Goal: Complete application form

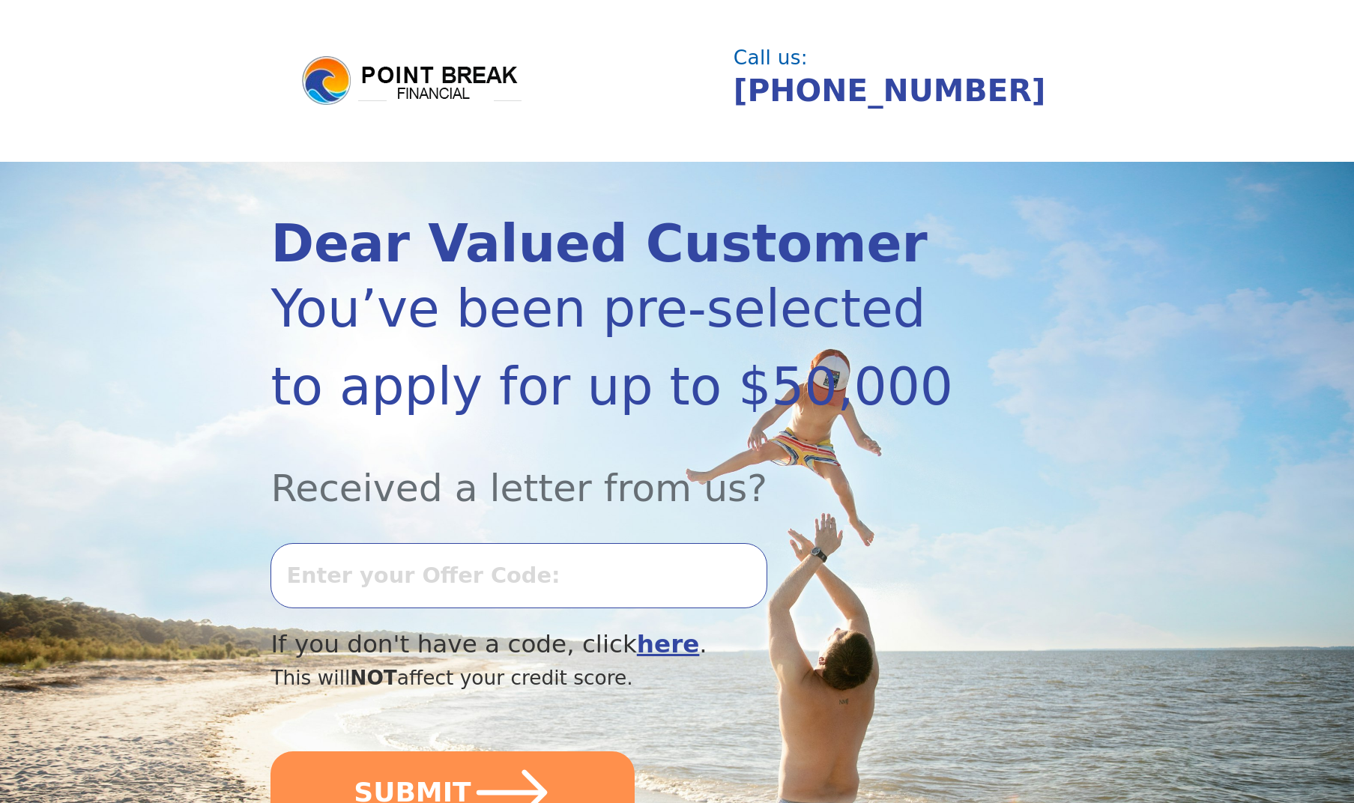
click at [428, 585] on input "text" at bounding box center [519, 575] width 496 height 64
click at [398, 584] on input "text" at bounding box center [519, 575] width 496 height 64
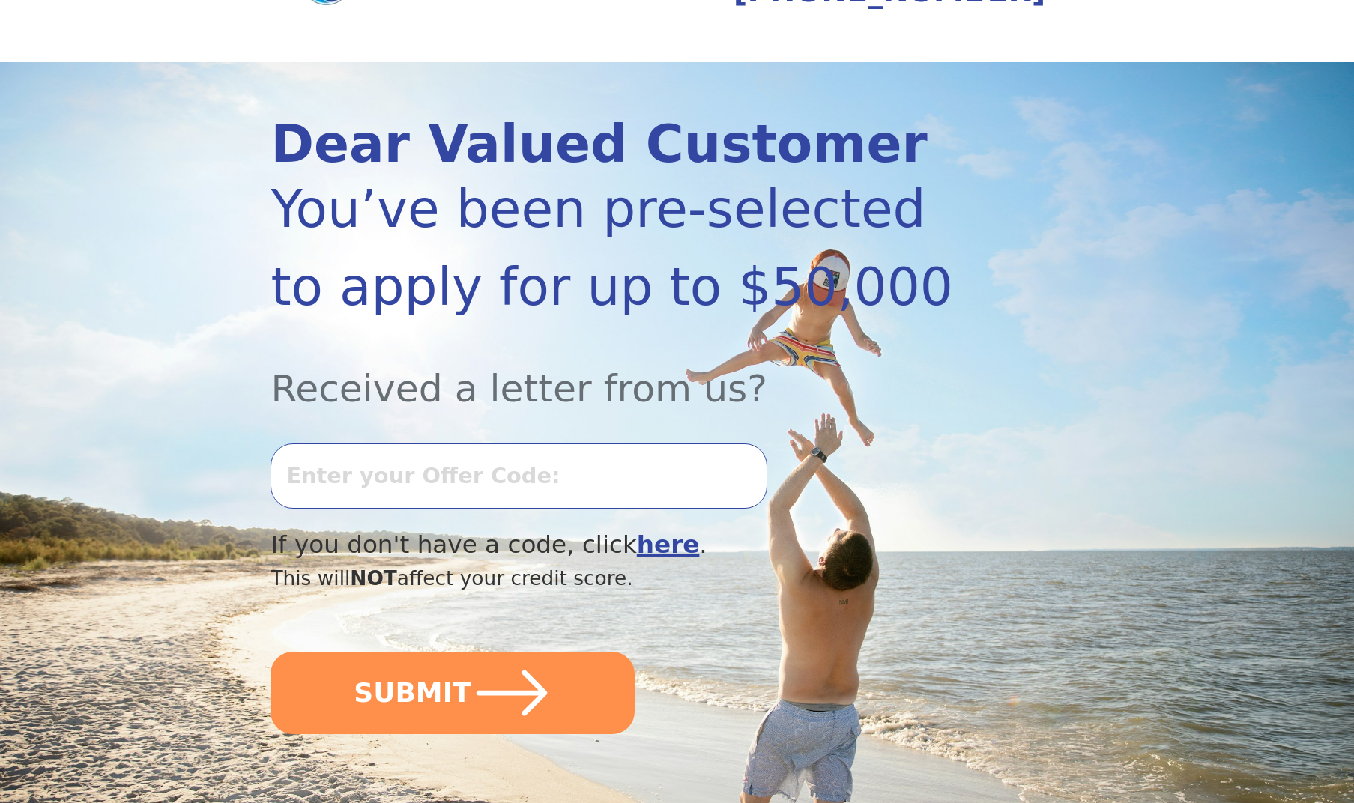
scroll to position [100, 0]
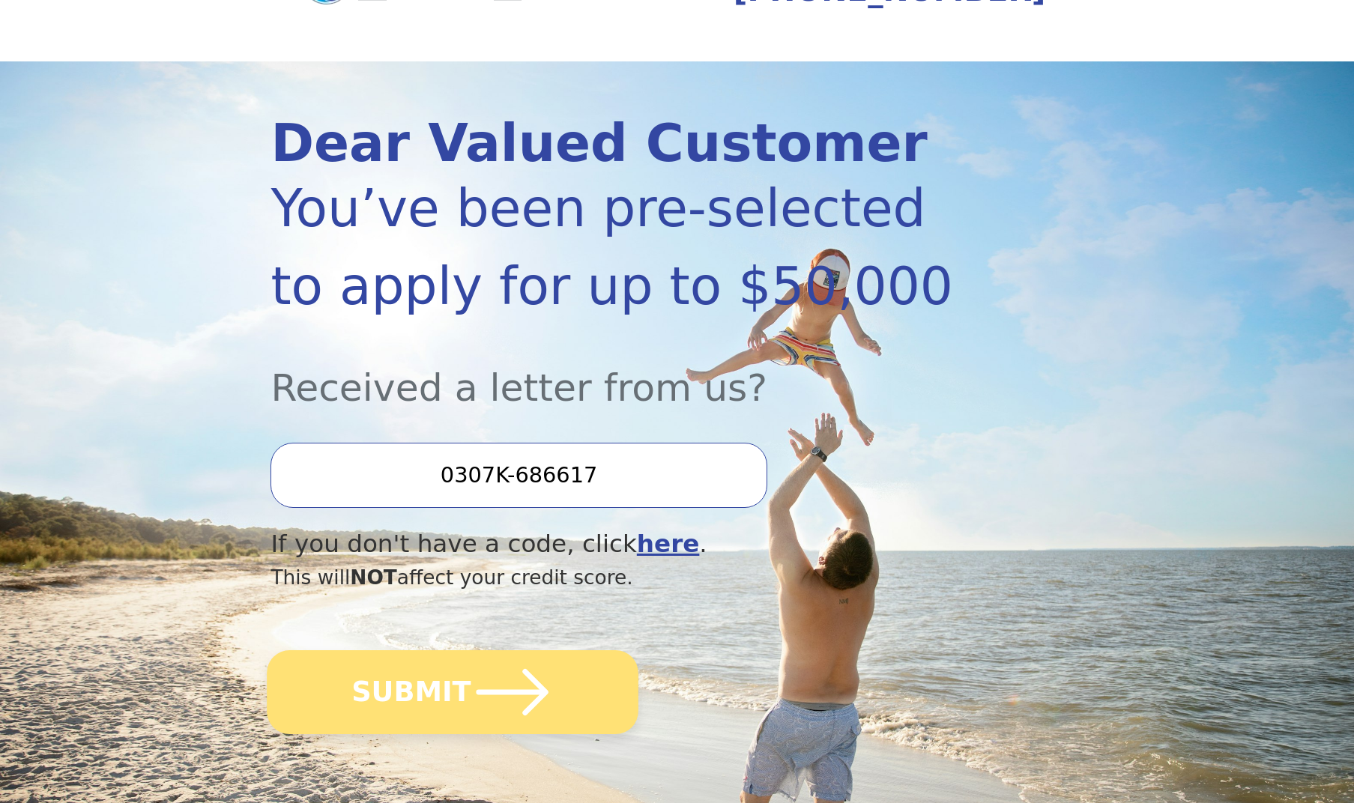
type input "0307K-686617"
click at [486, 696] on icon "submit" at bounding box center [512, 692] width 82 height 82
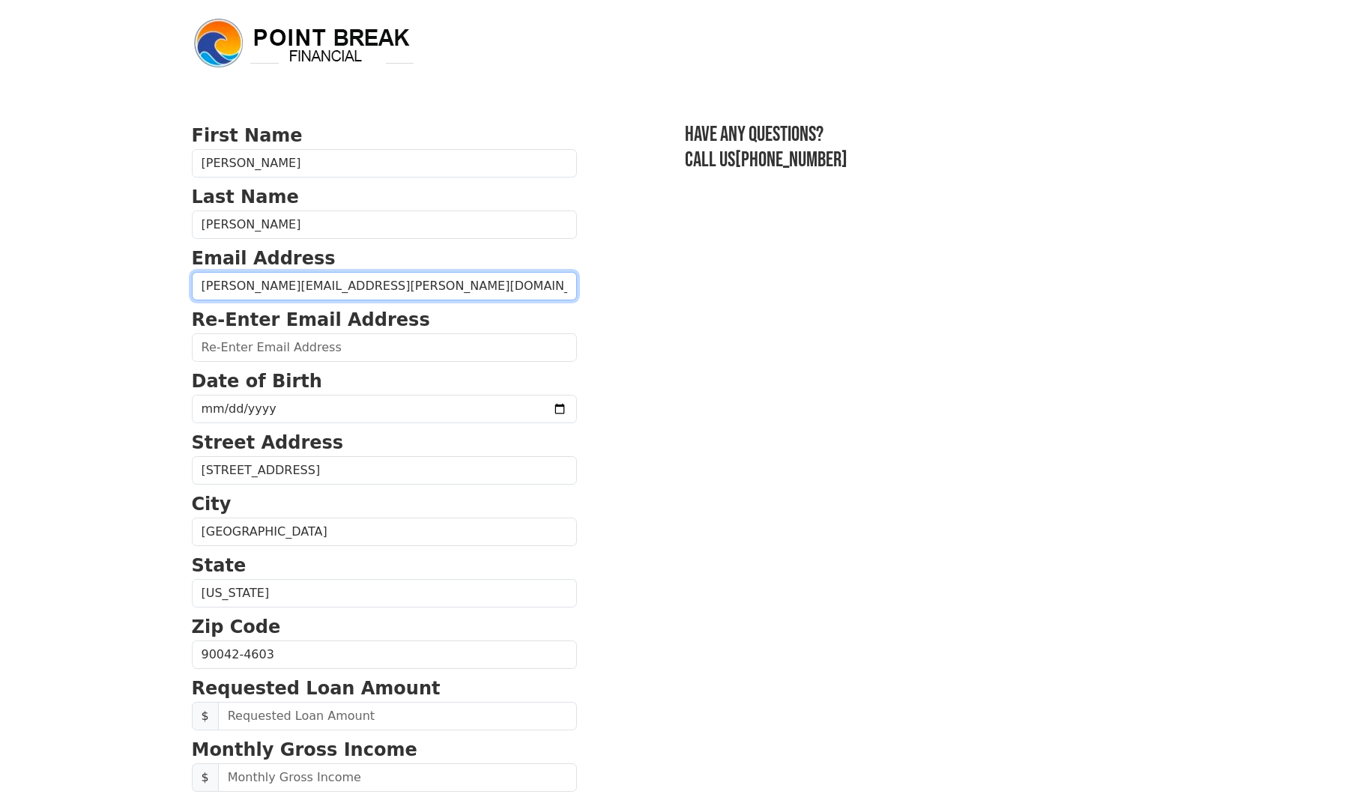
type input "gonzalo.mendieta@yahoo.com"
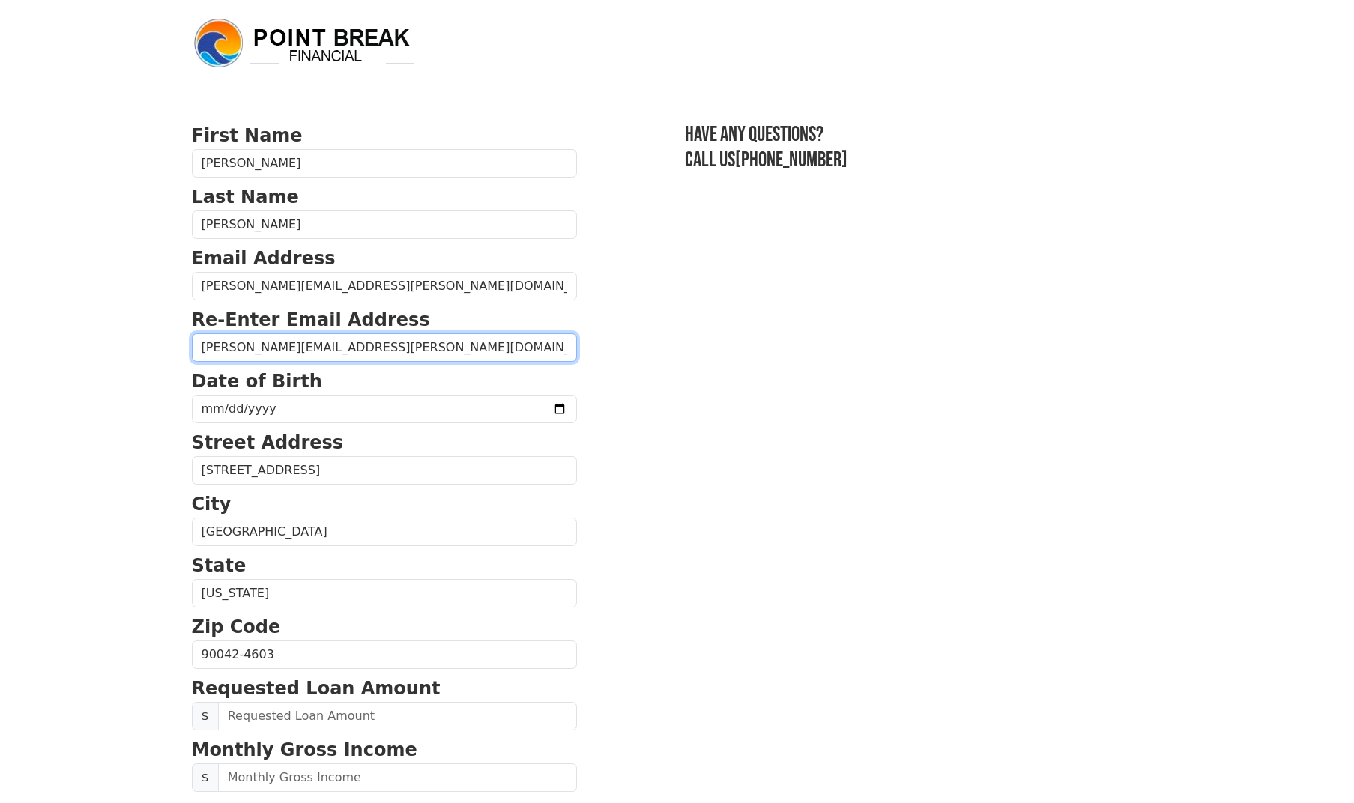
type input "gonzalo.mendieta@yahoo.com"
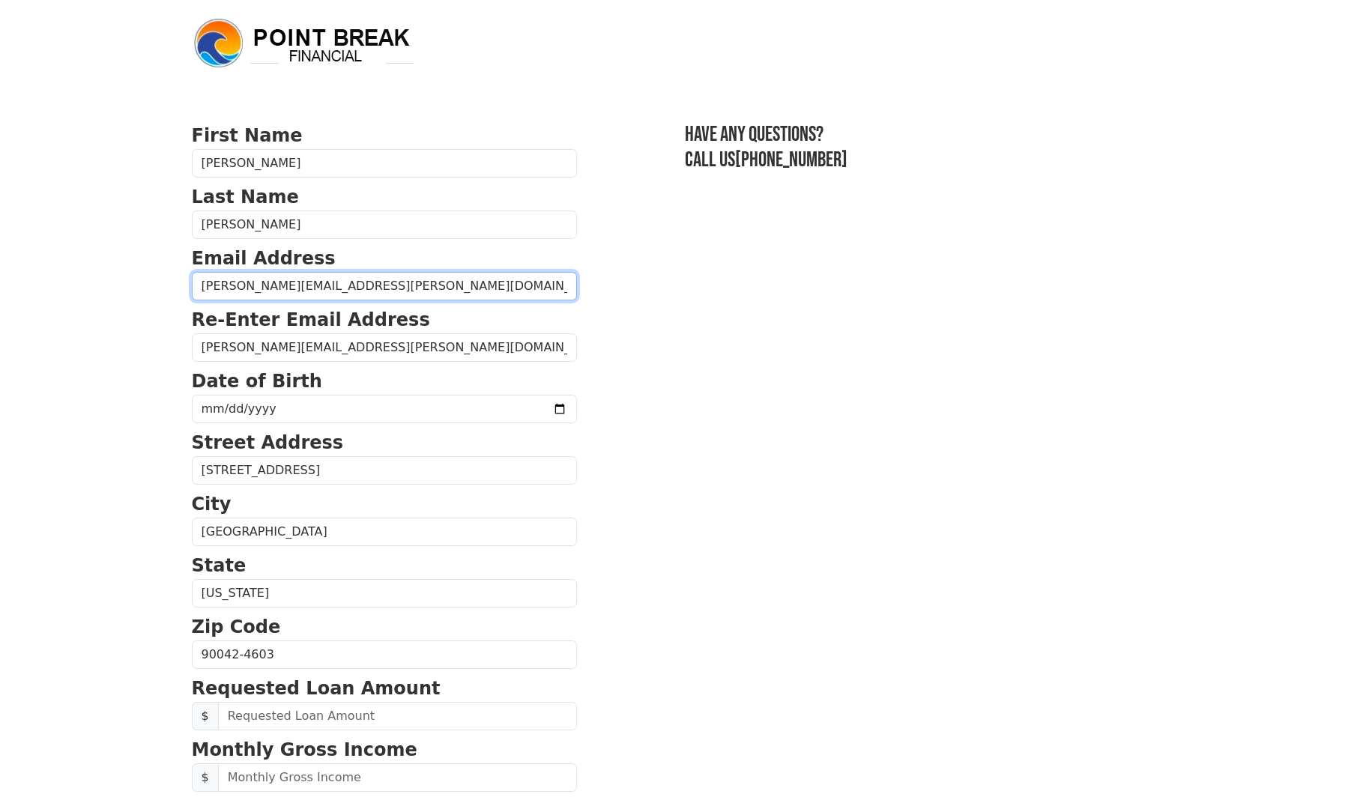
click at [400, 288] on input "gonzalo.mendieta@yahoo.com" at bounding box center [384, 286] width 385 height 28
type input "gonzalo.mendieta@yahoo.com"
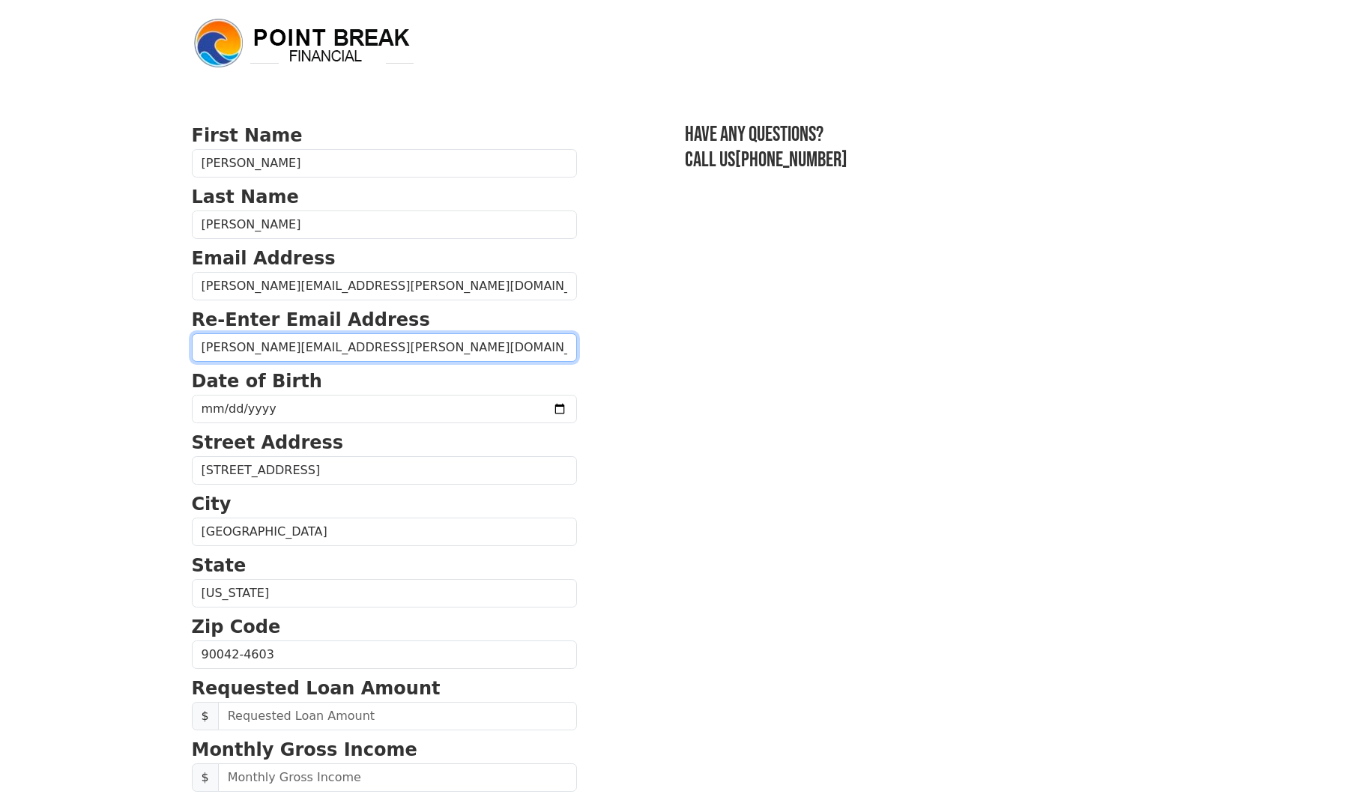
click at [365, 346] on input "gonzalo.mendieta@yahoo.com" at bounding box center [384, 348] width 385 height 28
type input "gonzalo.mendieta@yahoo.com"
click at [634, 396] on section "First Name Gonzalo Last Name Mendieta Email Address gonzalo.mendieta@yahoo.com …" at bounding box center [677, 656] width 971 height 1069
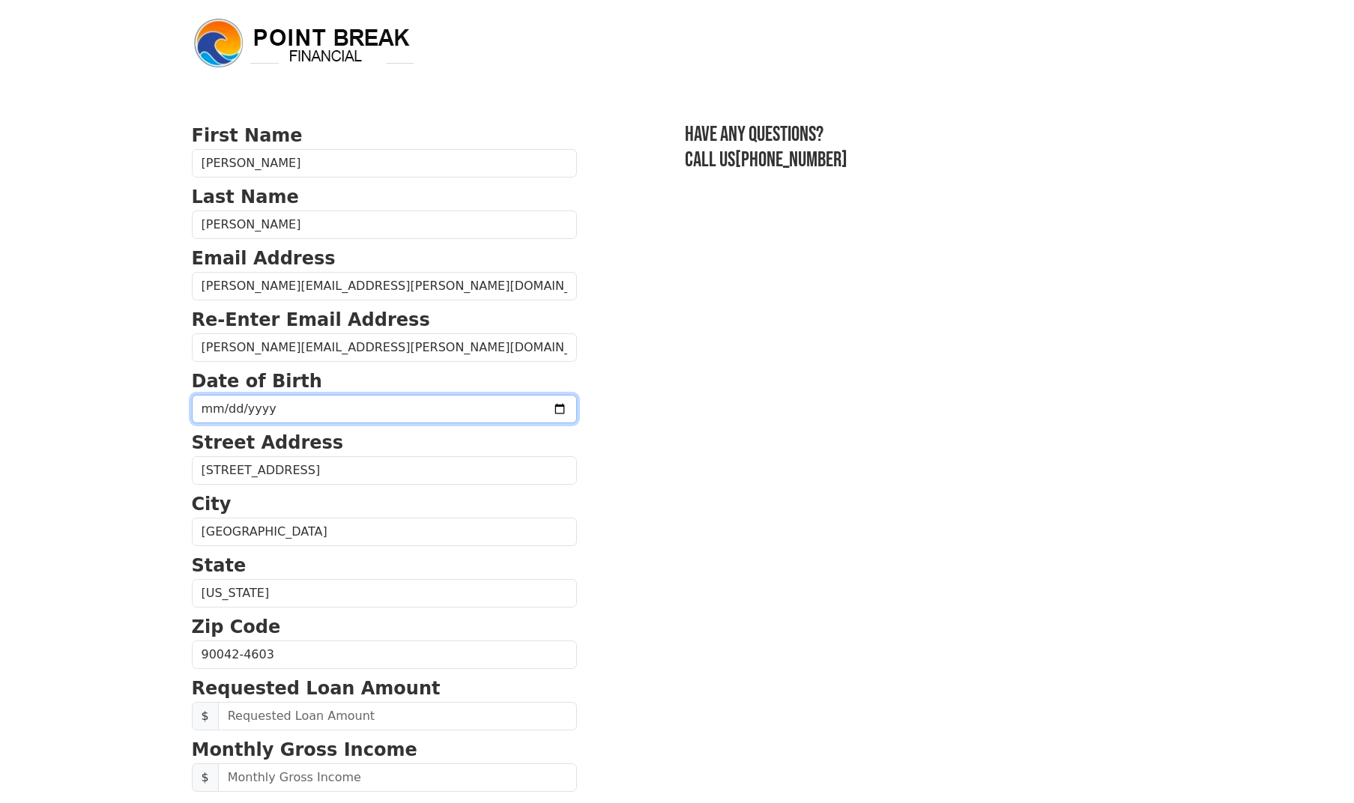
click at [209, 405] on input "date" at bounding box center [384, 409] width 385 height 28
click at [227, 407] on input "date" at bounding box center [384, 409] width 385 height 28
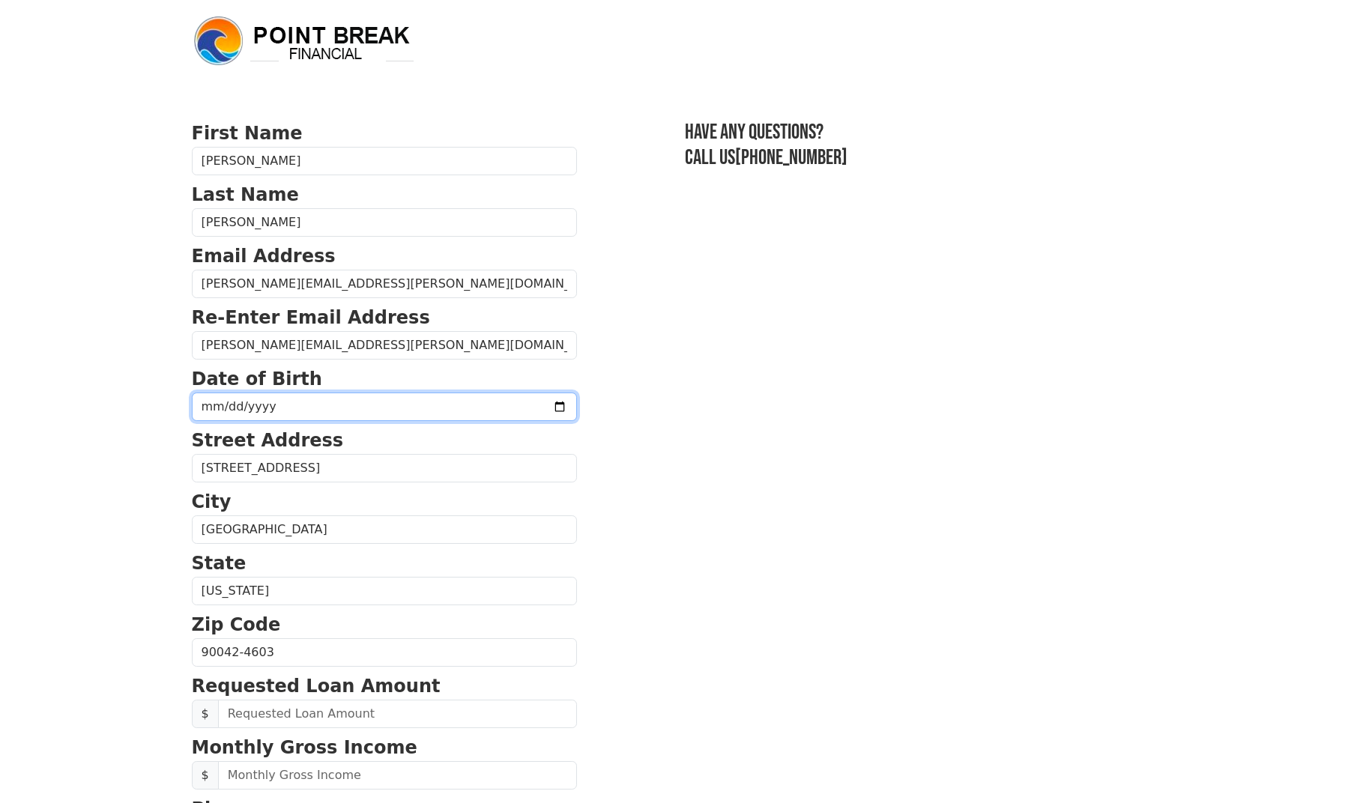
click at [262, 404] on input "date" at bounding box center [384, 407] width 385 height 28
type input "1958-05-13"
click at [663, 438] on section "First Name Gonzalo Last Name Mendieta Email Address gonzalo.mendieta@yahoo.com …" at bounding box center [677, 654] width 971 height 1069
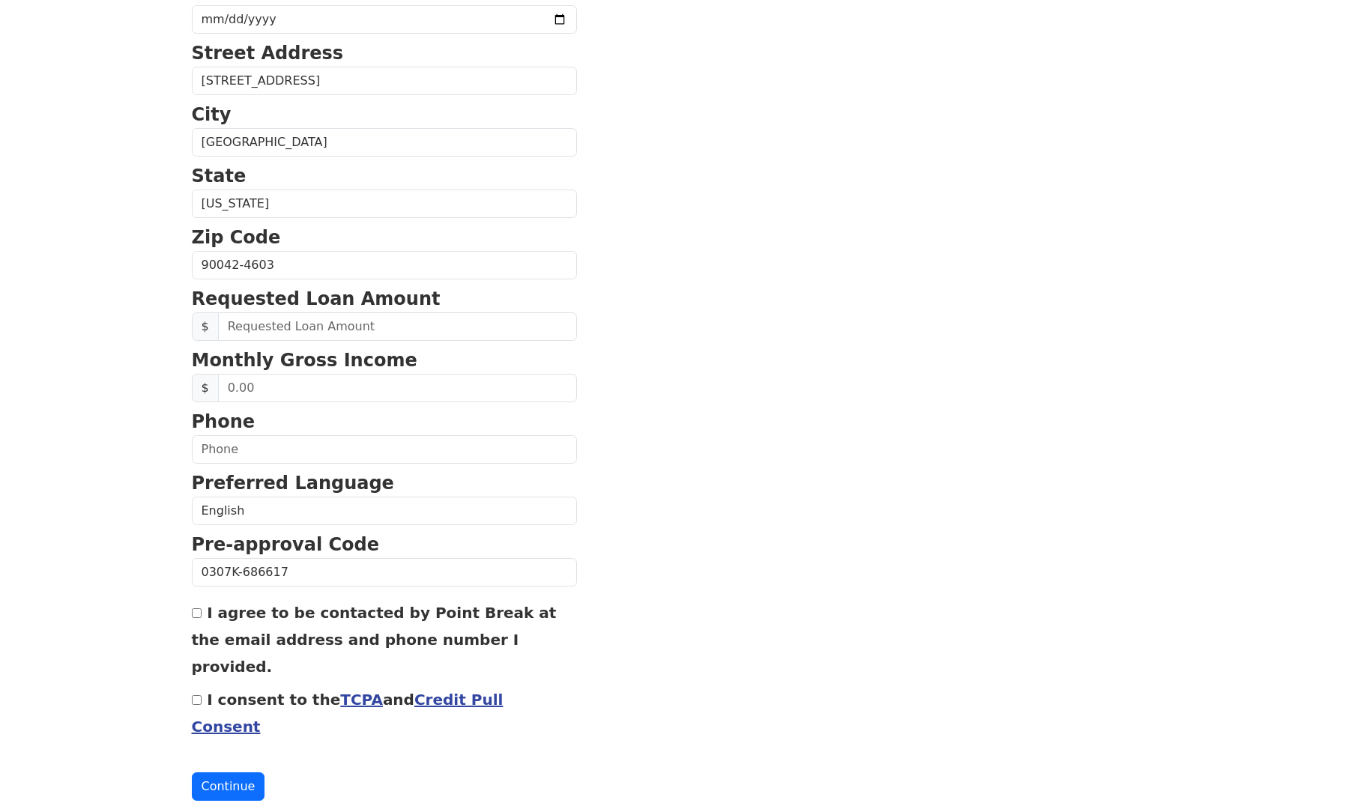
scroll to position [389, 0]
click at [231, 327] on input "text" at bounding box center [397, 327] width 359 height 28
type input "25,000.00"
click at [311, 392] on input "text" at bounding box center [397, 389] width 359 height 28
type input "12,500.00"
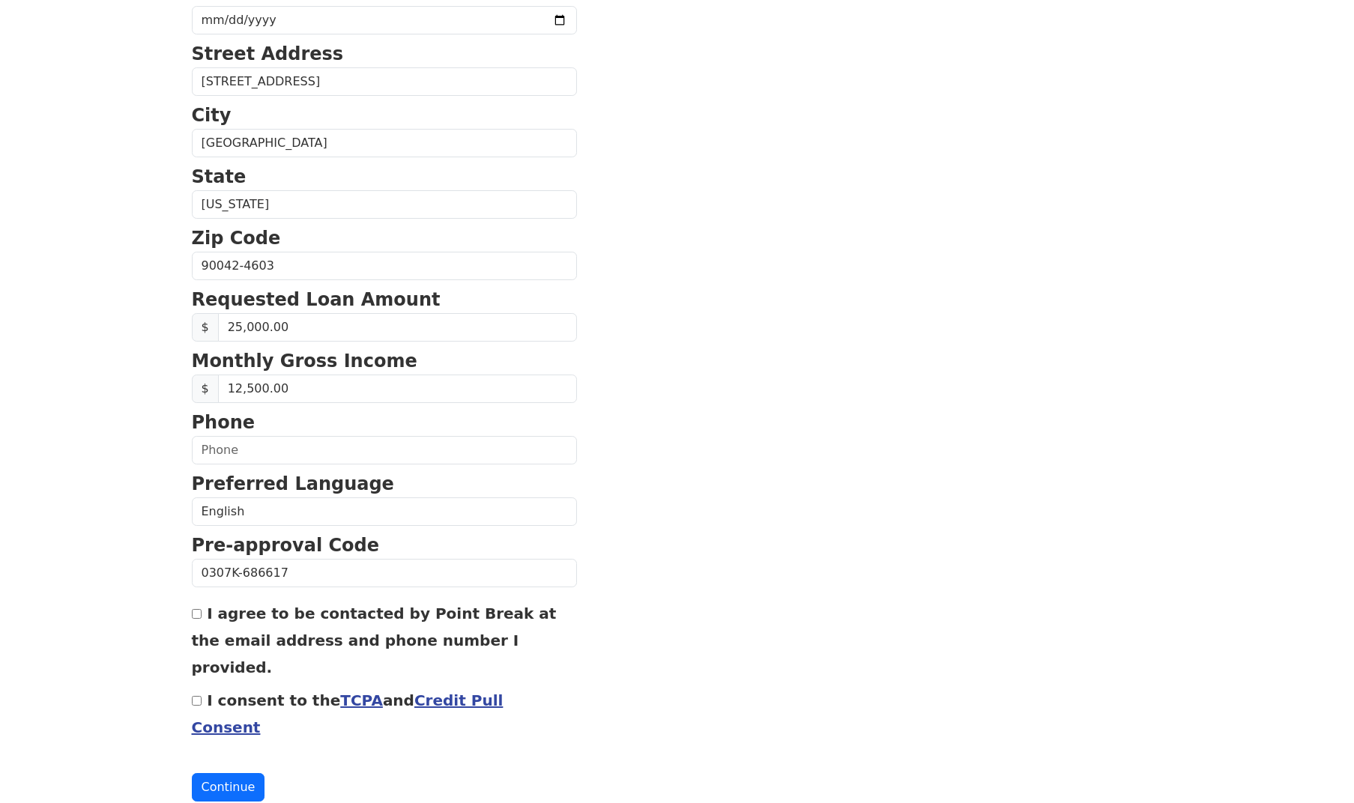
click at [196, 613] on input "I agree to be contacted by Point Break at the email address and phone number I …" at bounding box center [197, 614] width 10 height 10
checkbox input "true"
click at [223, 773] on button "Continue" at bounding box center [228, 787] width 73 height 28
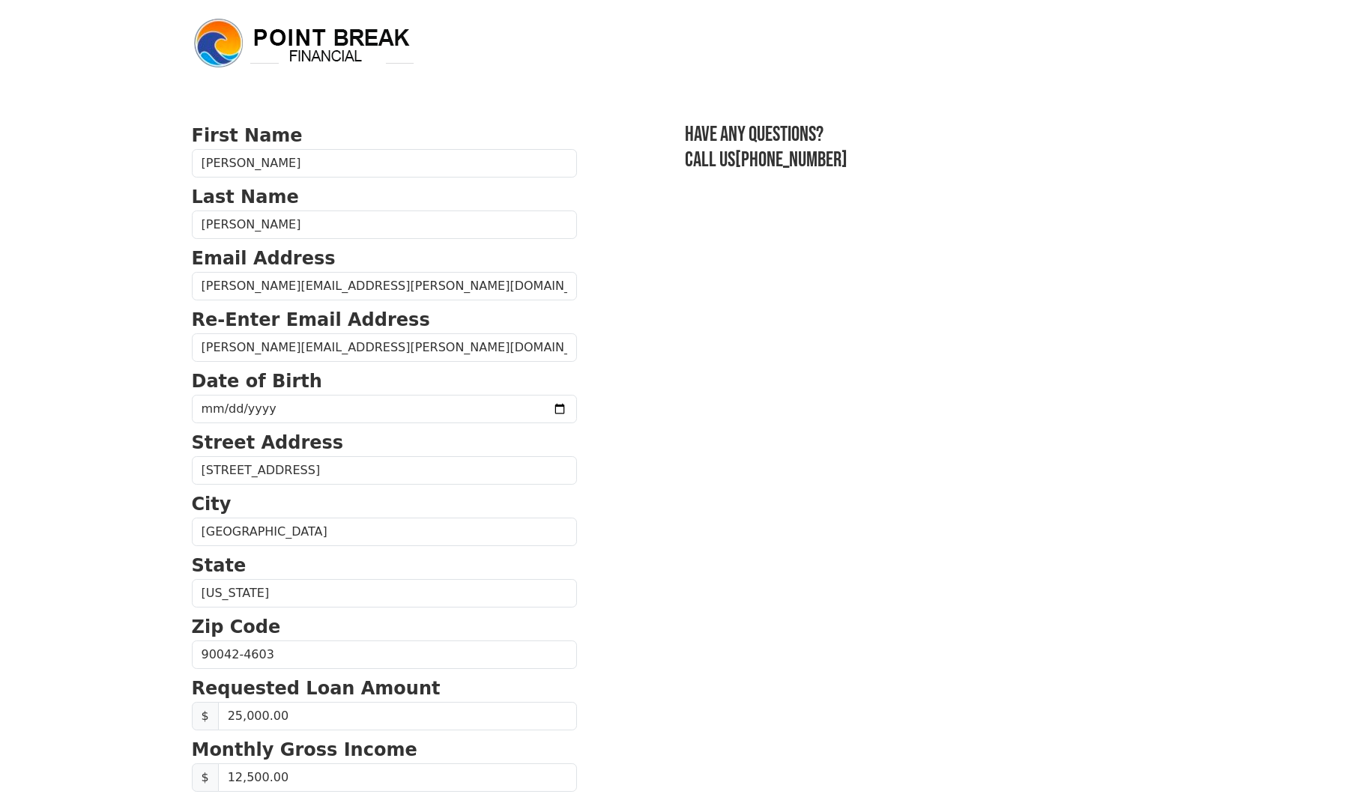
scroll to position [0, 0]
